Goal: Task Accomplishment & Management: Manage account settings

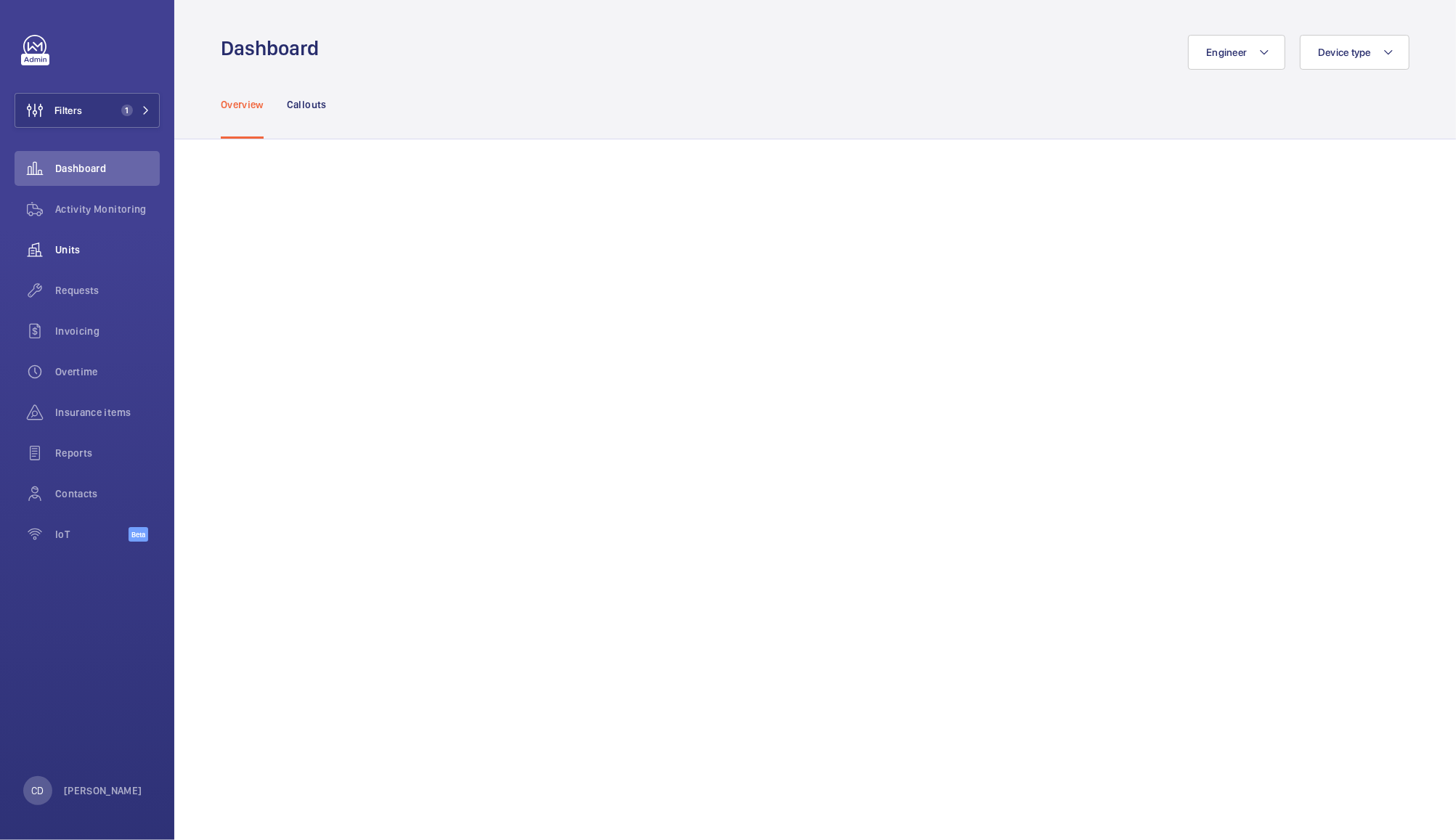
click at [53, 246] on wm-front-icon-button at bounding box center [35, 250] width 41 height 35
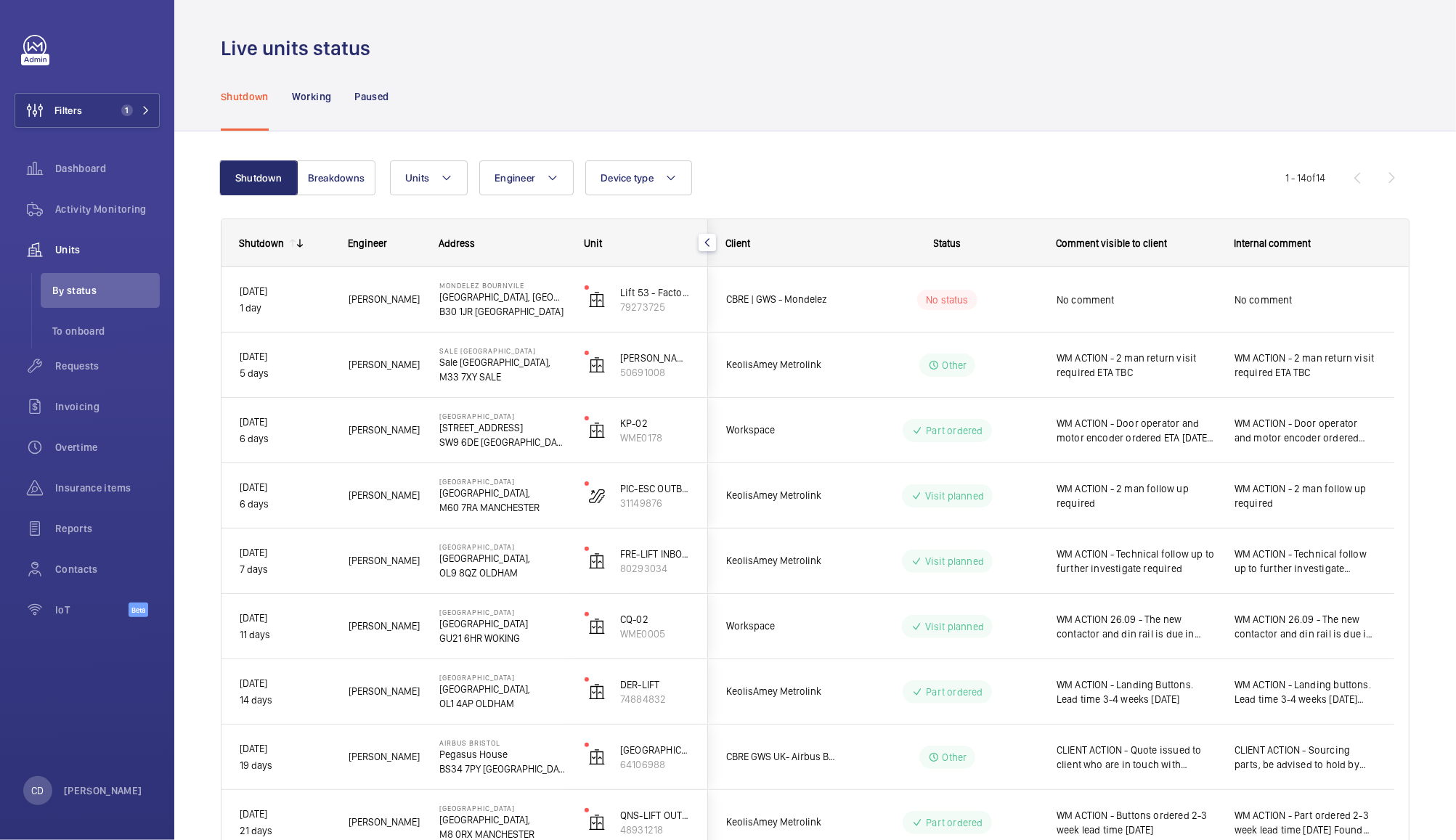
click at [1146, 307] on span "No comment" at bounding box center [1135, 300] width 159 height 15
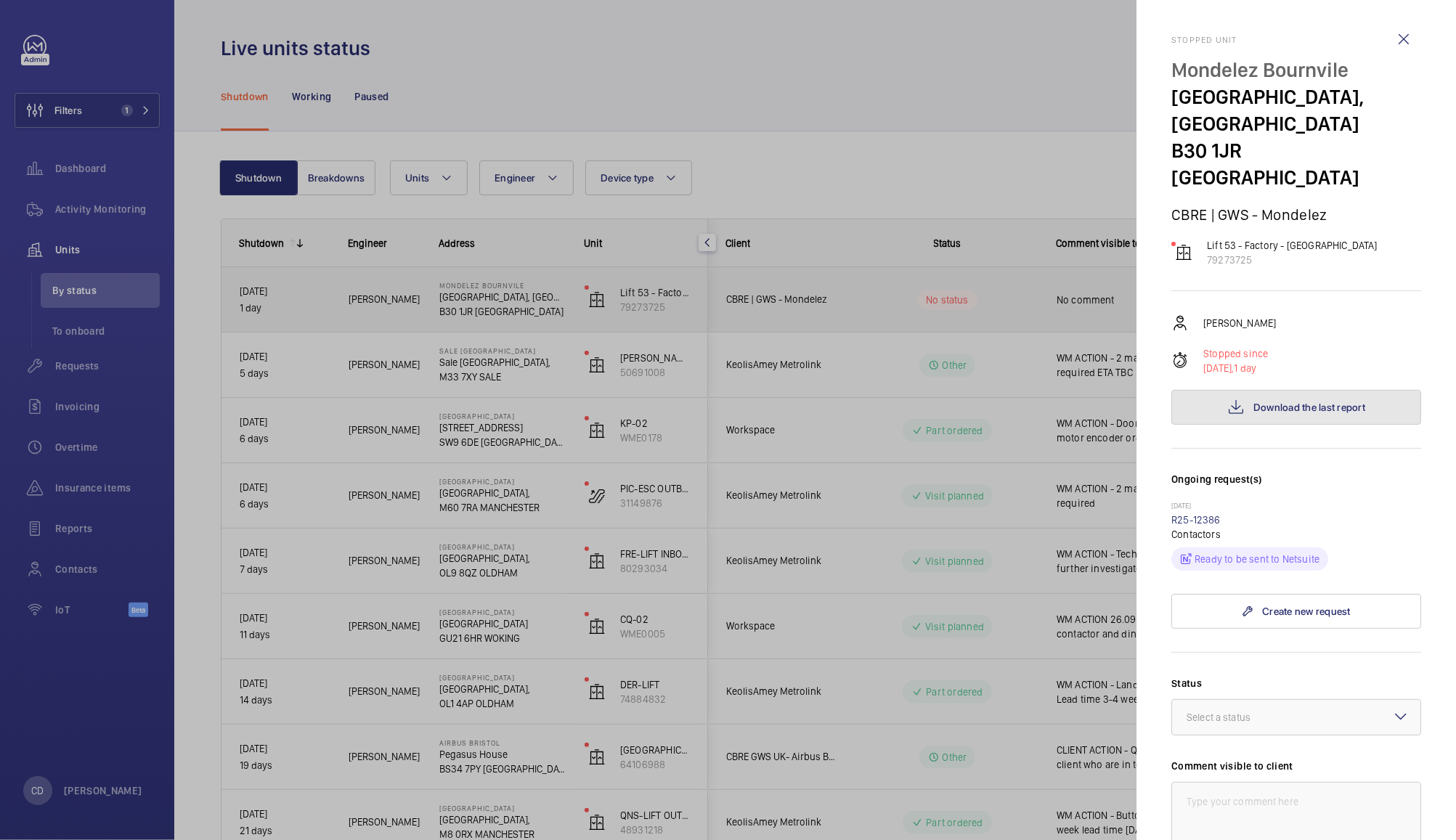
click at [1298, 401] on span "Download the last report" at bounding box center [1309, 407] width 111 height 12
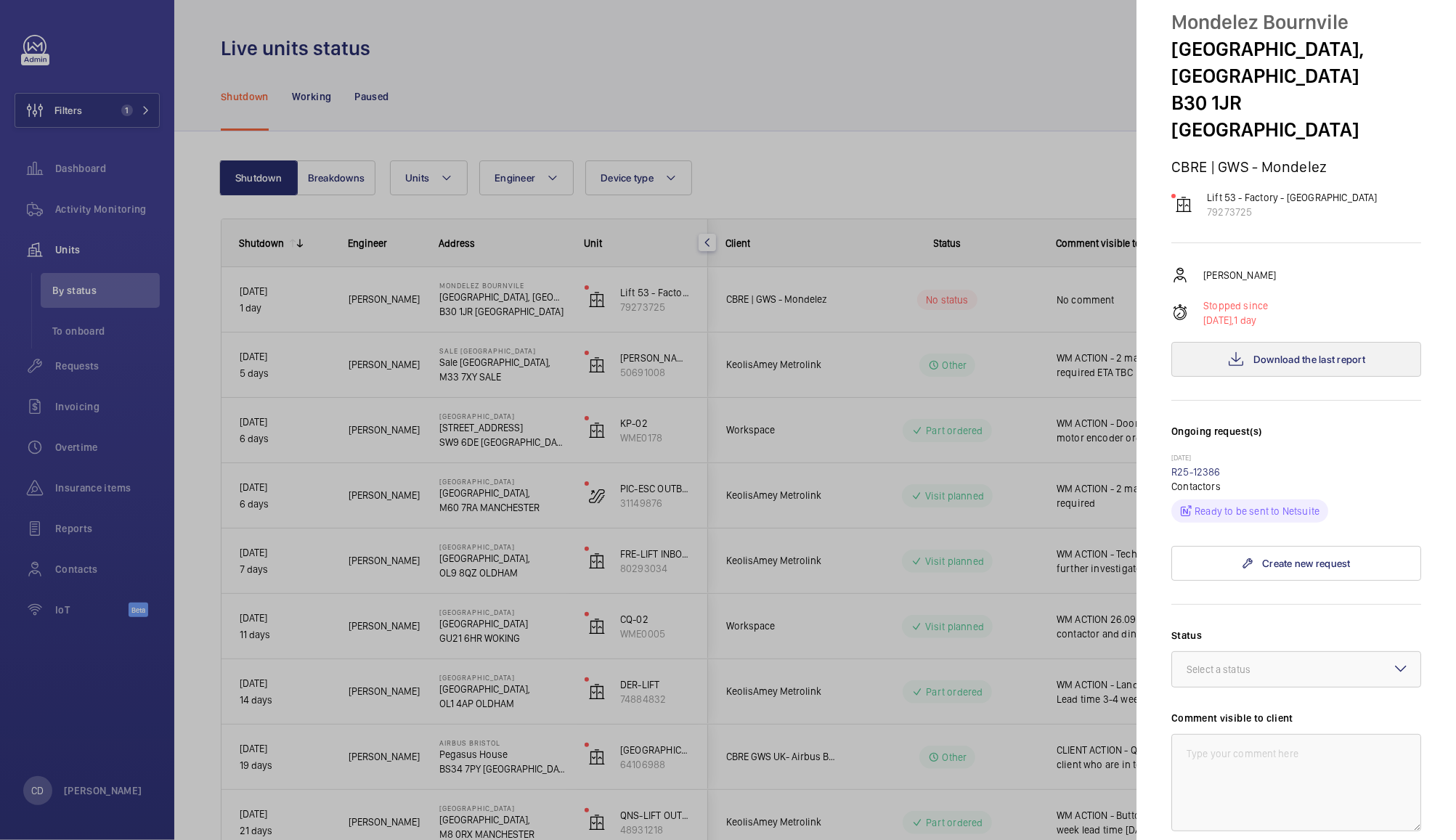
scroll to position [46, 0]
click at [1325, 654] on div at bounding box center [1296, 672] width 248 height 35
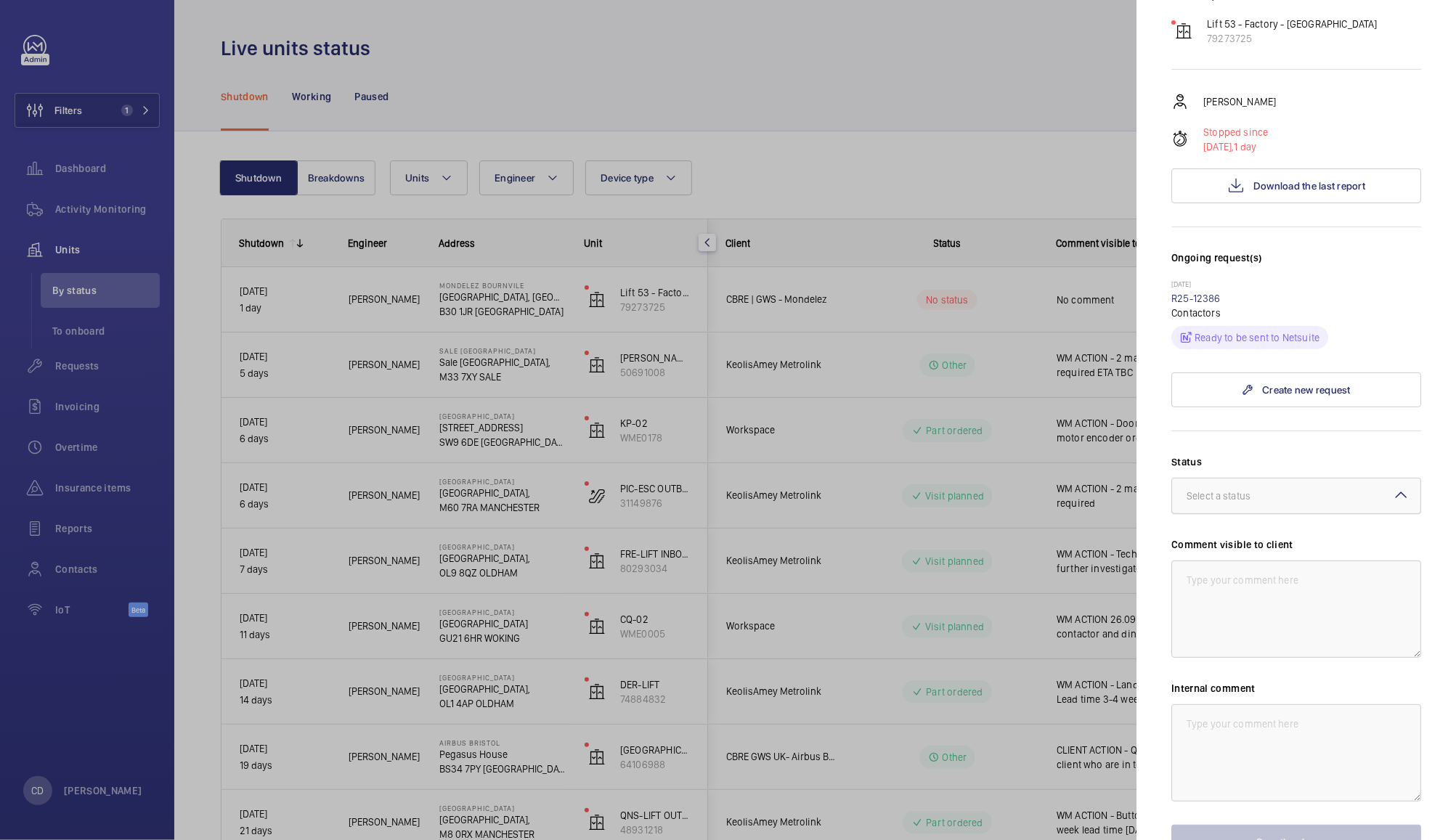
scroll to position [228, 0]
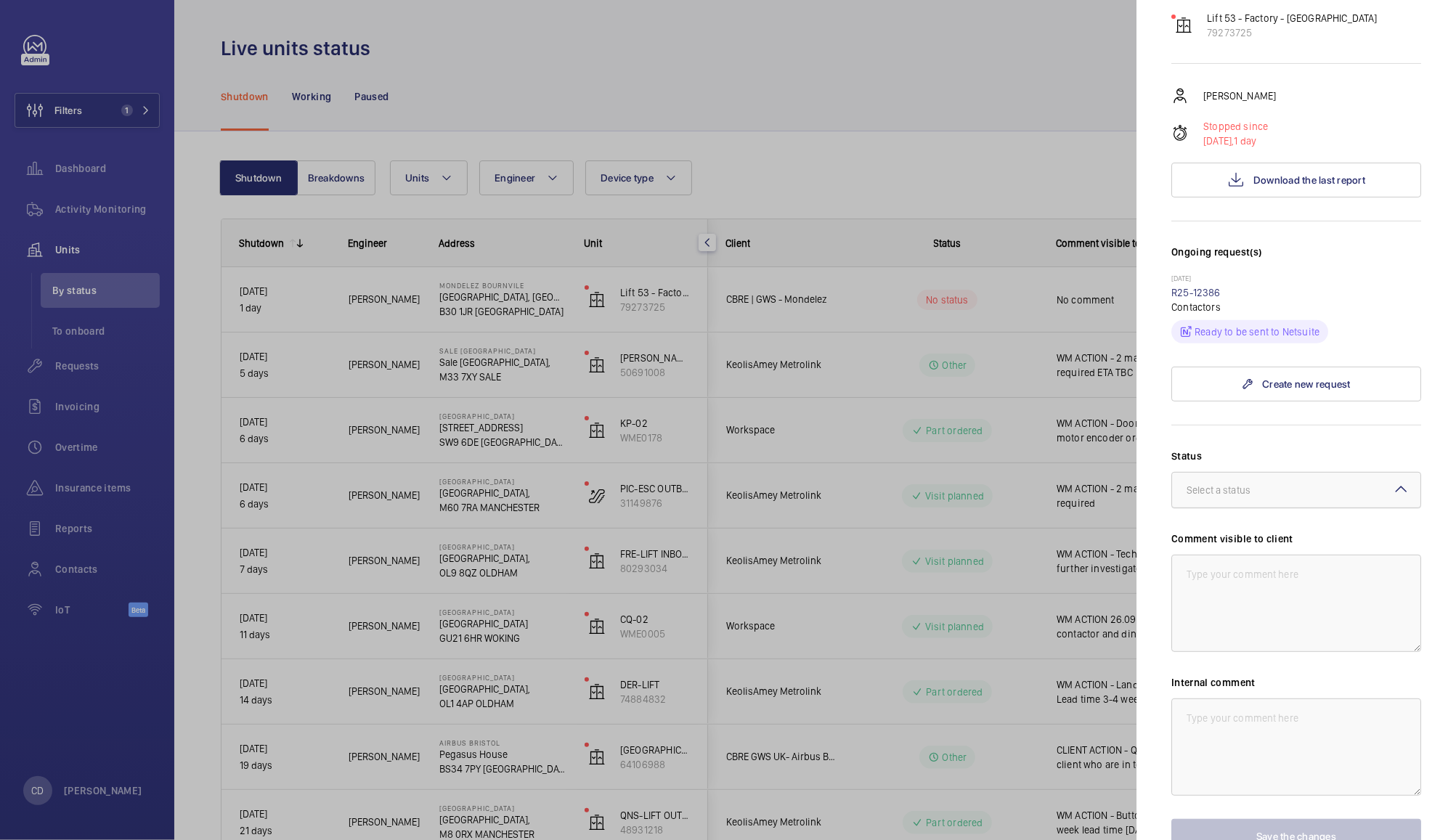
click at [1303, 473] on div at bounding box center [1296, 491] width 248 height 35
click at [1253, 654] on span "Other" at bounding box center [1296, 662] width 219 height 15
click at [1278, 555] on textarea at bounding box center [1296, 603] width 250 height 98
type textarea "CLIENT ACTION - Specialist Cleaner to be appointed to remove glucose from lift …"
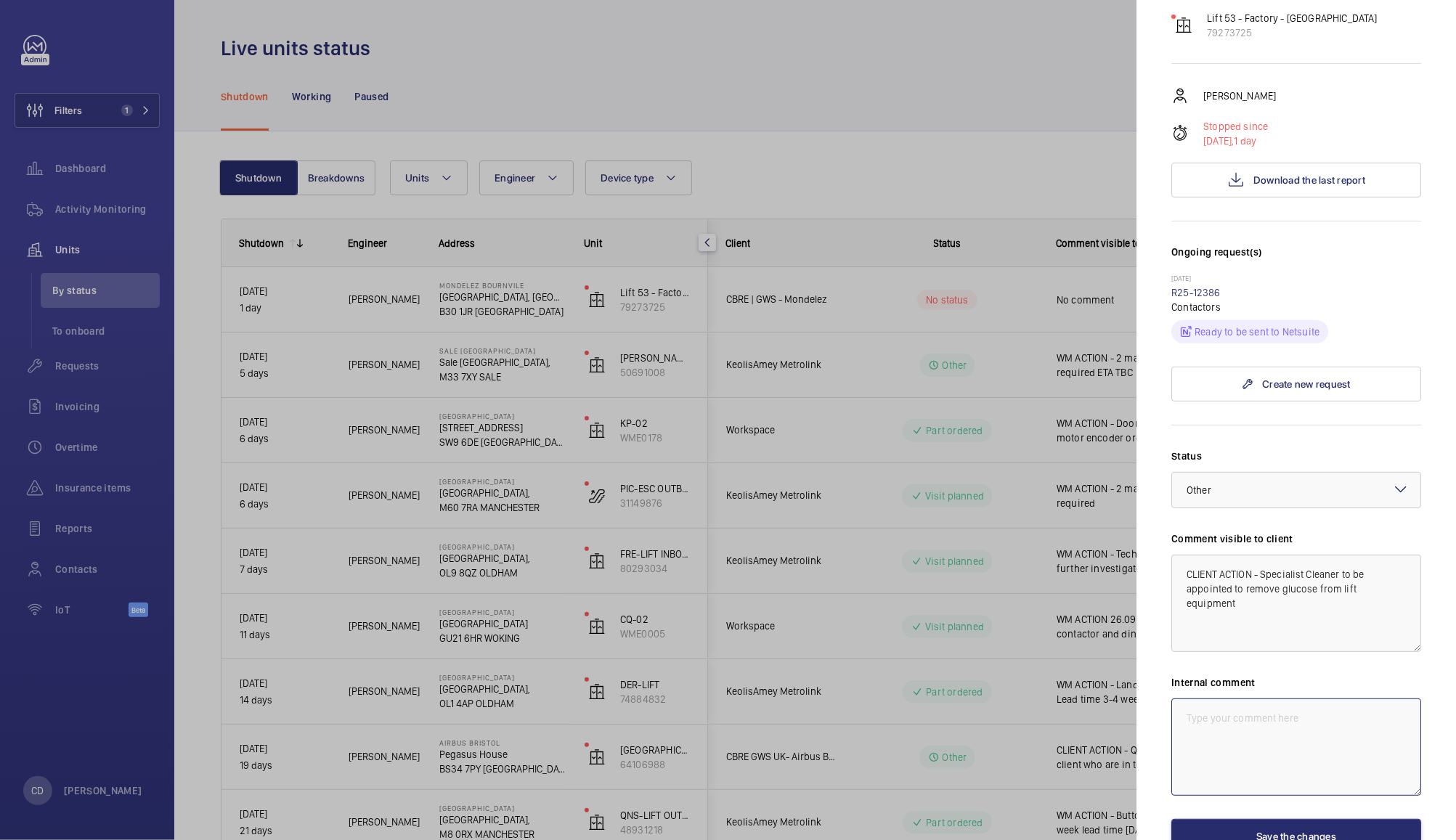
paste textarea "CLIENT ACTION - Specialist Cleaner to be appointed to remove glucose from lift …"
type textarea "CLIENT ACTION - Specialist Cleaner to be appointed to remove glucose from lift …"
click at [1281, 820] on button "Save the changes" at bounding box center [1296, 837] width 250 height 35
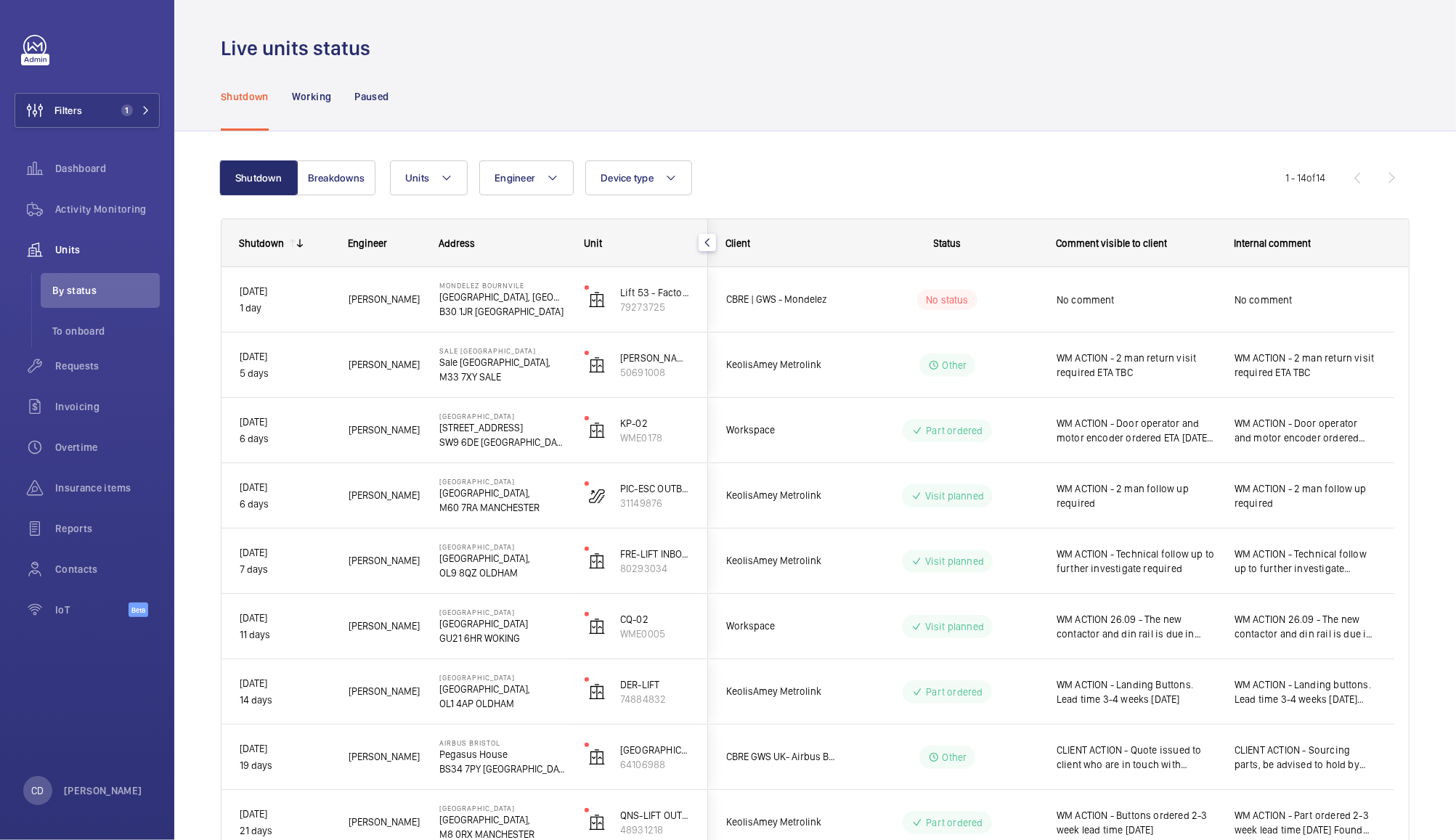
scroll to position [0, 0]
click at [337, 177] on button "Breakdowns" at bounding box center [336, 178] width 78 height 35
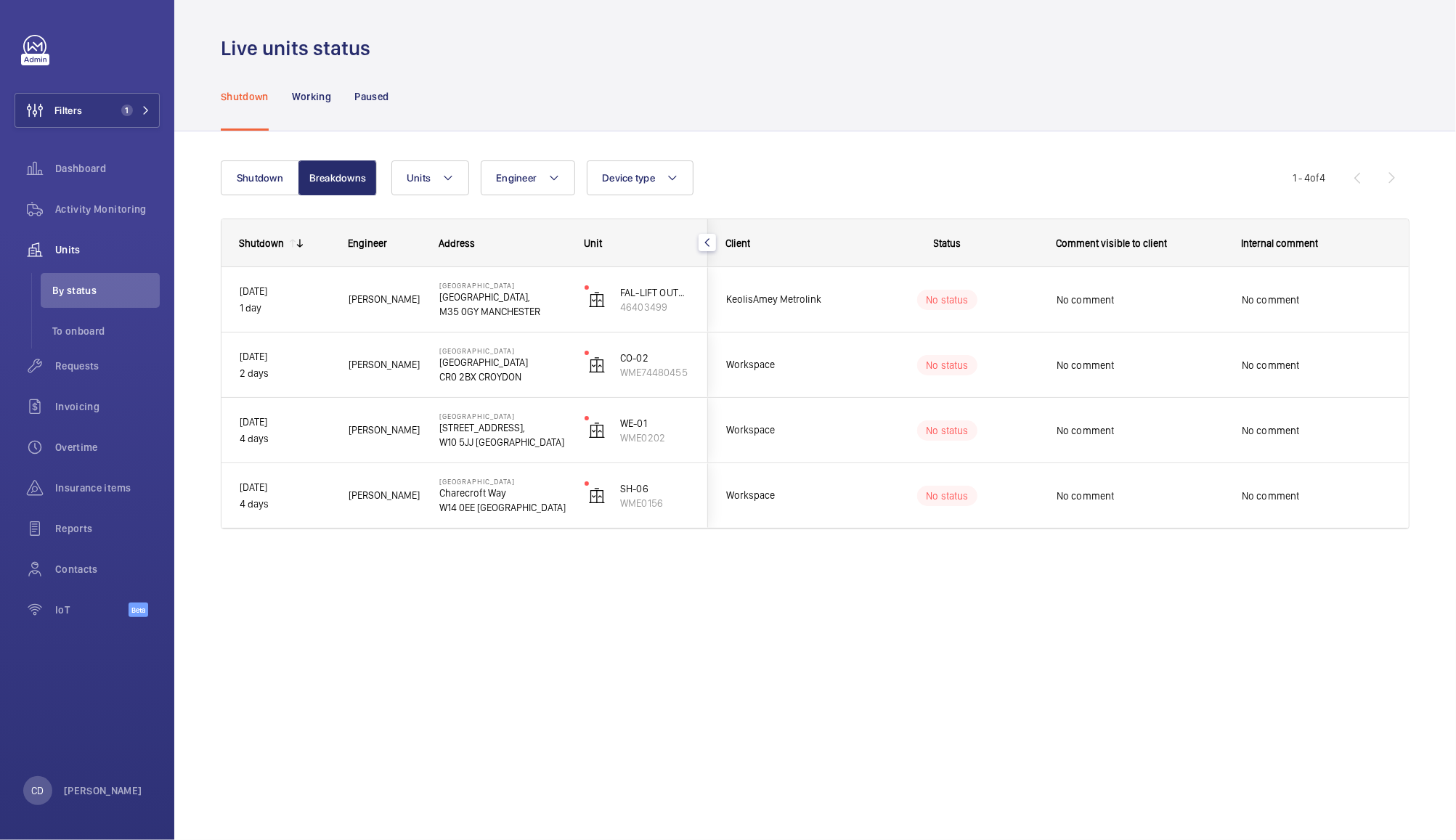
click at [850, 303] on div "No status" at bounding box center [938, 299] width 198 height 49
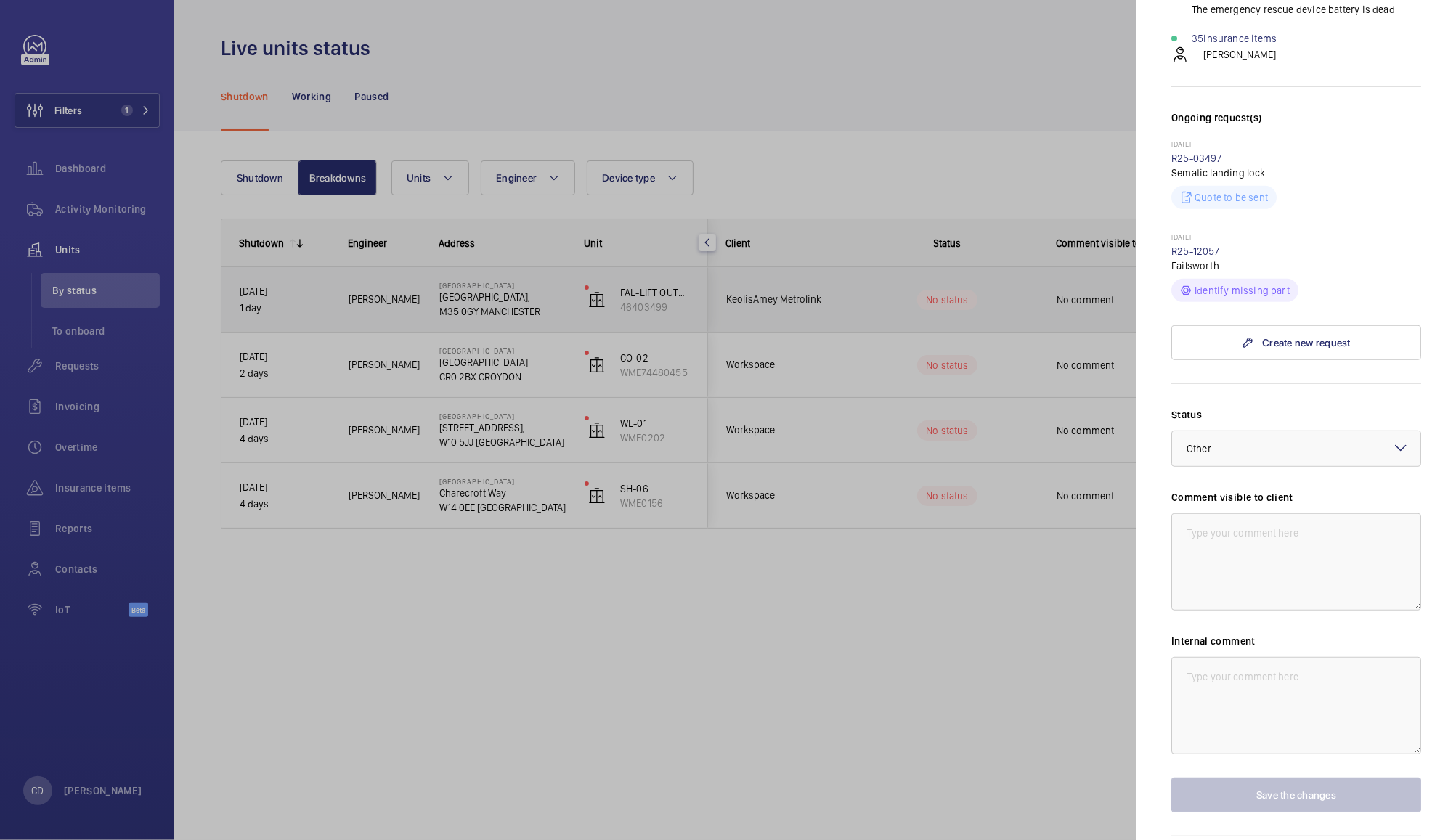
scroll to position [438, 0]
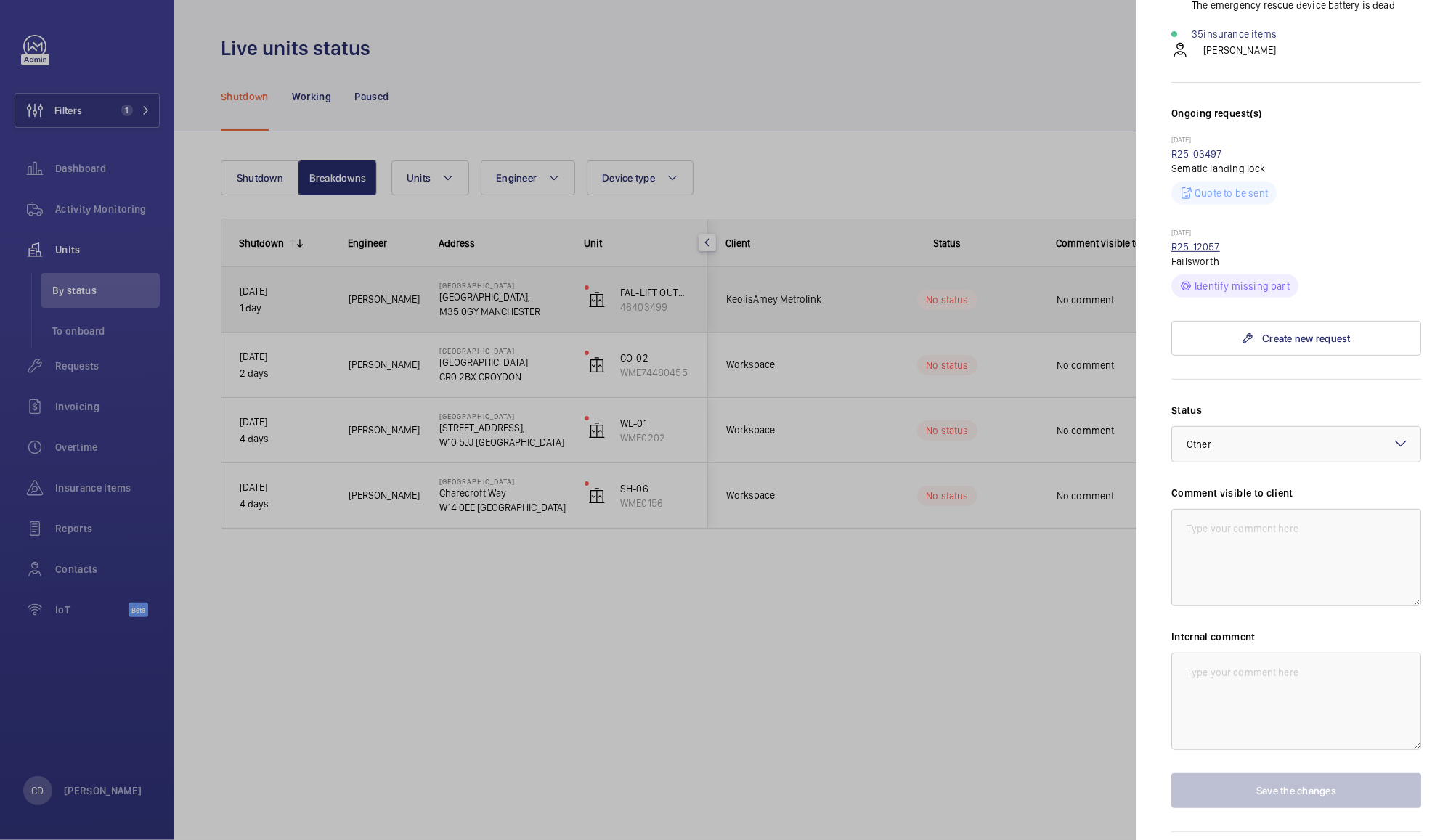
click at [1196, 253] on link "R25-12057" at bounding box center [1196, 247] width 48 height 12
